Goal: Find specific page/section

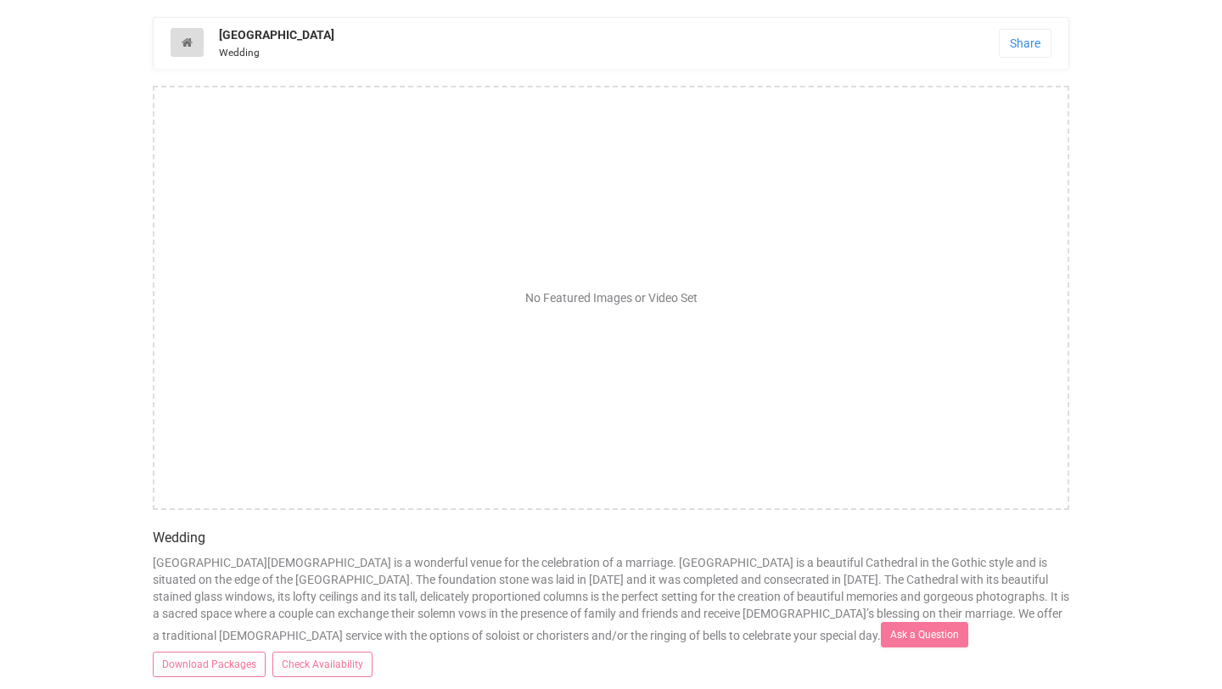
click at [188, 40] on icon at bounding box center [187, 42] width 11 height 12
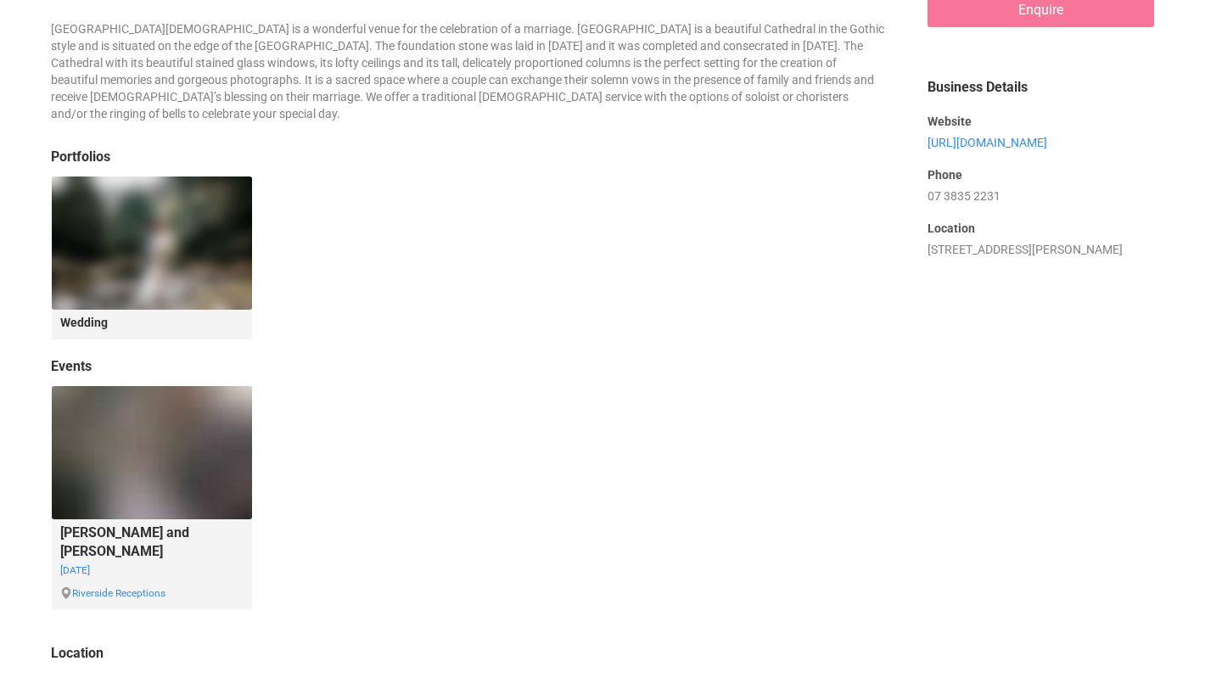
scroll to position [678, 0]
click at [124, 309] on legend "Wedding" at bounding box center [152, 318] width 200 height 21
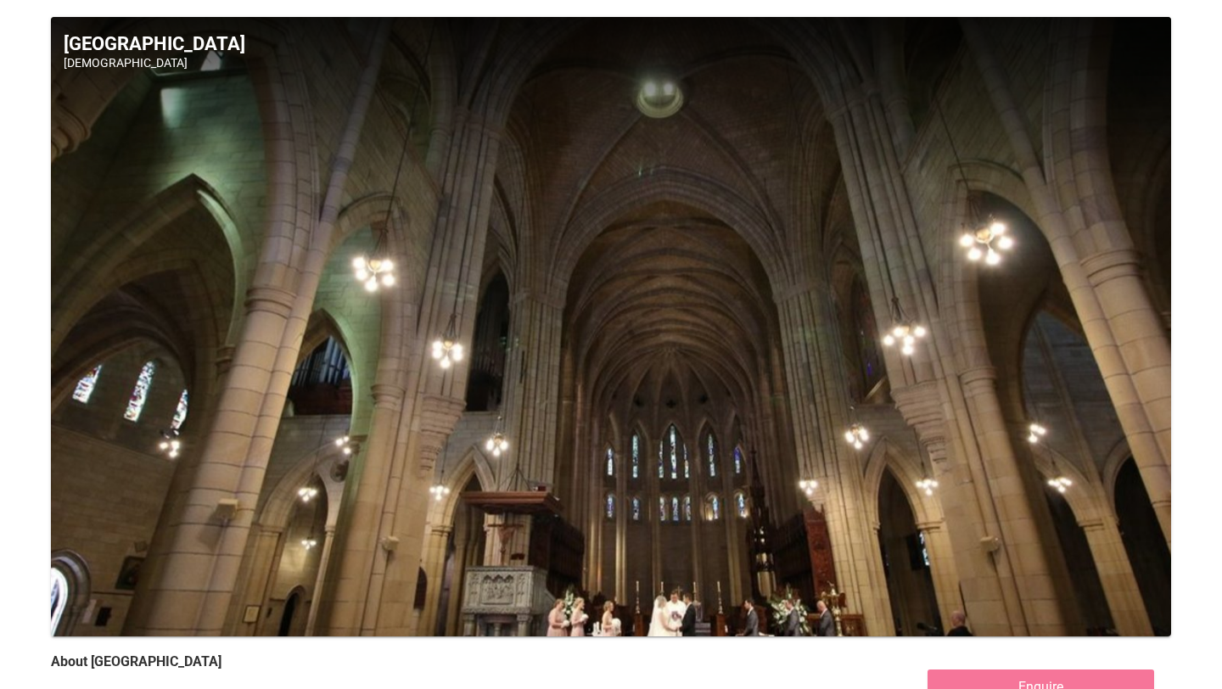
scroll to position [8, 0]
